Goal: Task Accomplishment & Management: Manage account settings

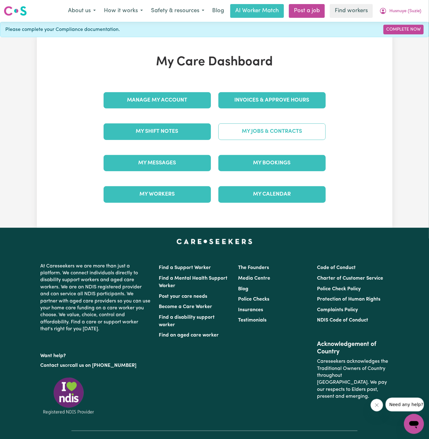
click at [274, 130] on link "My Jobs & Contracts" at bounding box center [272, 131] width 107 height 16
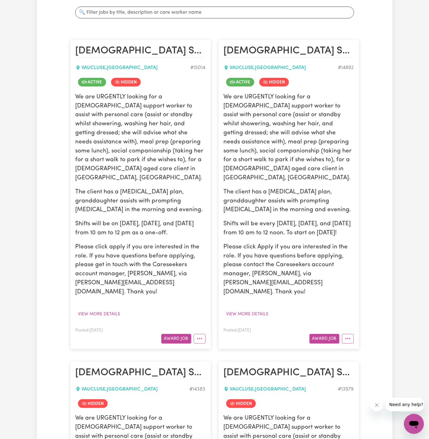
scroll to position [140, 0]
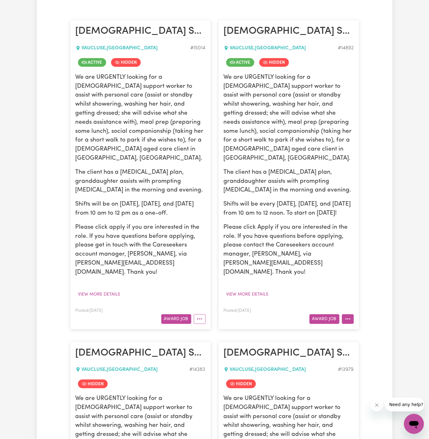
click at [354, 300] on article "[DEMOGRAPHIC_DATA] Support Worker Needed Every [DATE], [DATE] And [DATE] In [GE…" at bounding box center [289, 174] width 141 height 309
click at [349, 316] on icon "More options" at bounding box center [348, 319] width 6 height 6
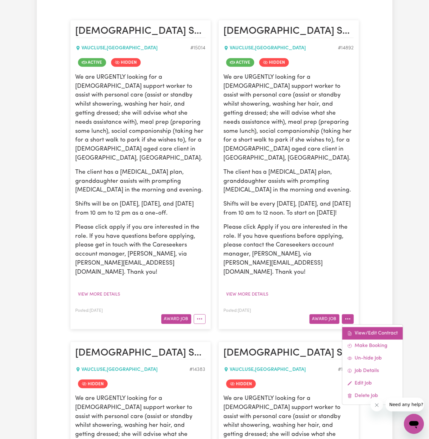
click at [366, 327] on link "View/Edit Contract" at bounding box center [372, 333] width 61 height 12
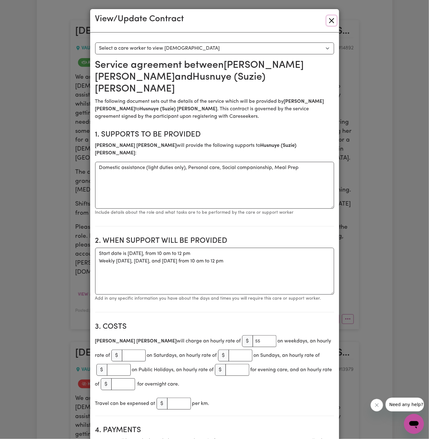
click at [332, 23] on button "Close" at bounding box center [332, 21] width 10 height 10
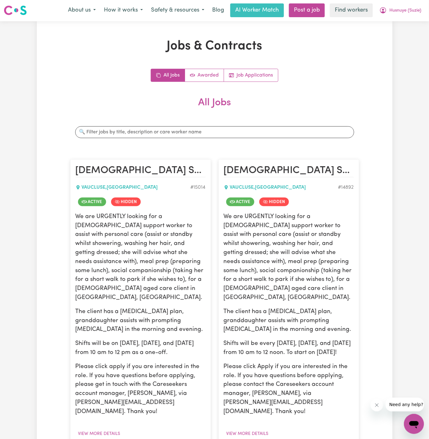
scroll to position [0, 0]
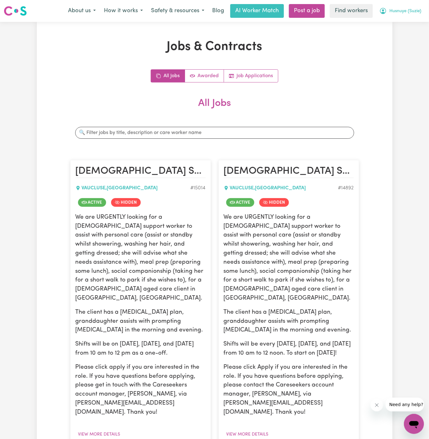
click at [406, 13] on span "Husnuye (Suzie)" at bounding box center [406, 11] width 32 height 7
click at [406, 33] on link "Logout" at bounding box center [400, 36] width 49 height 12
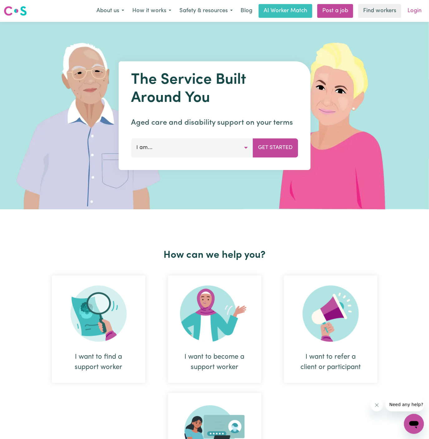
click at [412, 13] on link "Login" at bounding box center [415, 11] width 22 height 14
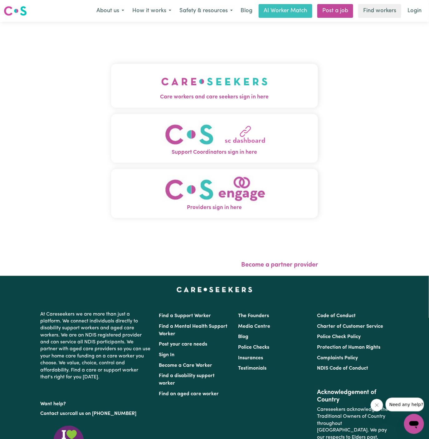
click at [219, 72] on img "Care workers and care seekers sign in here" at bounding box center [214, 81] width 106 height 23
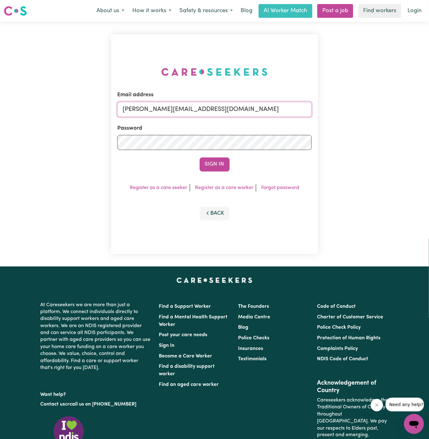
click at [243, 106] on input "[PERSON_NAME][EMAIL_ADDRESS][DOMAIN_NAME]" at bounding box center [214, 109] width 195 height 15
drag, startPoint x: 155, startPoint y: 111, endPoint x: 364, endPoint y: 111, distance: 208.2
click at [364, 111] on div "Email address [EMAIL_ADDRESS][DOMAIN_NAME] Password Sign In Register as a care …" at bounding box center [214, 144] width 429 height 244
type input "[EMAIL_ADDRESS][DOMAIN_NAME]"
click at [217, 166] on button "Sign In" at bounding box center [215, 164] width 30 height 14
